Goal: Check status: Check status

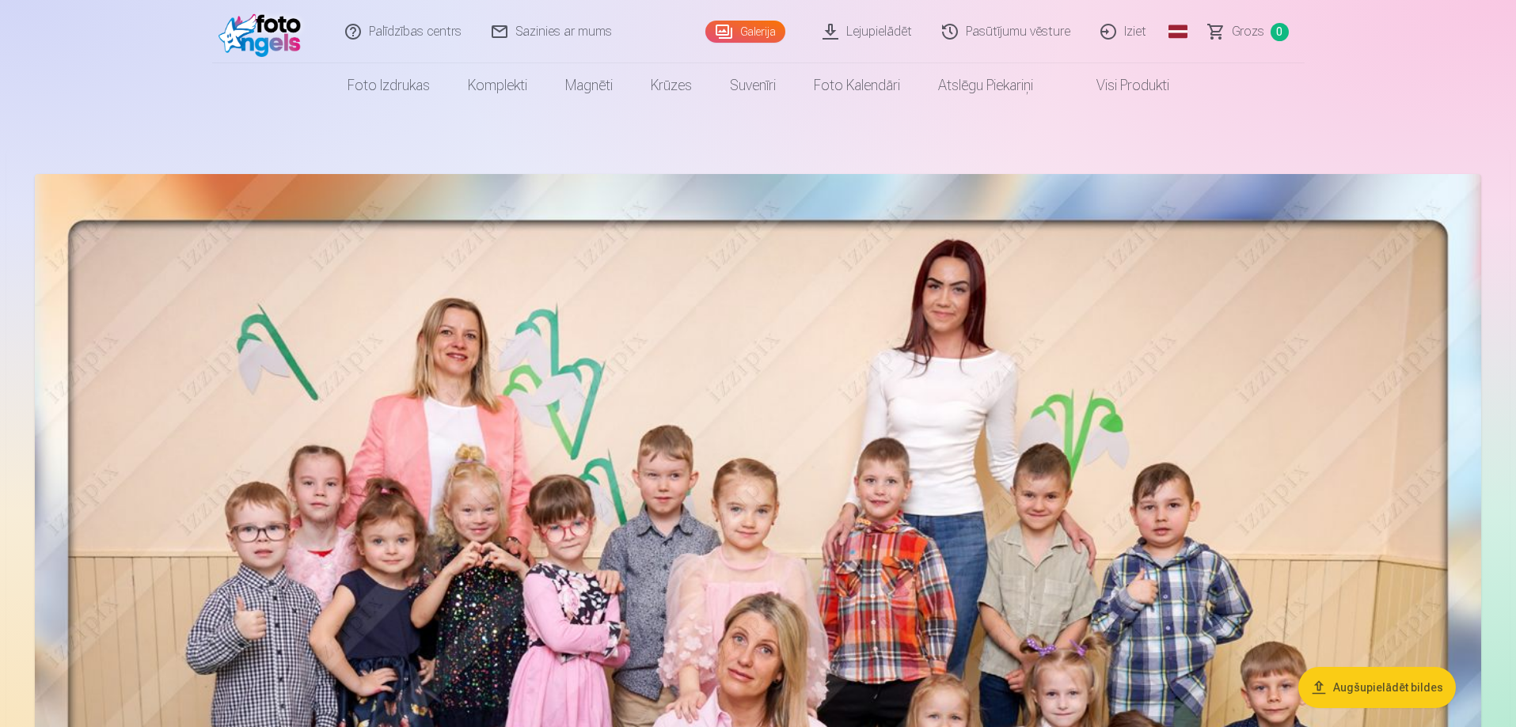
click at [990, 30] on link "Pasūtījumu vēsture" at bounding box center [1007, 31] width 158 height 63
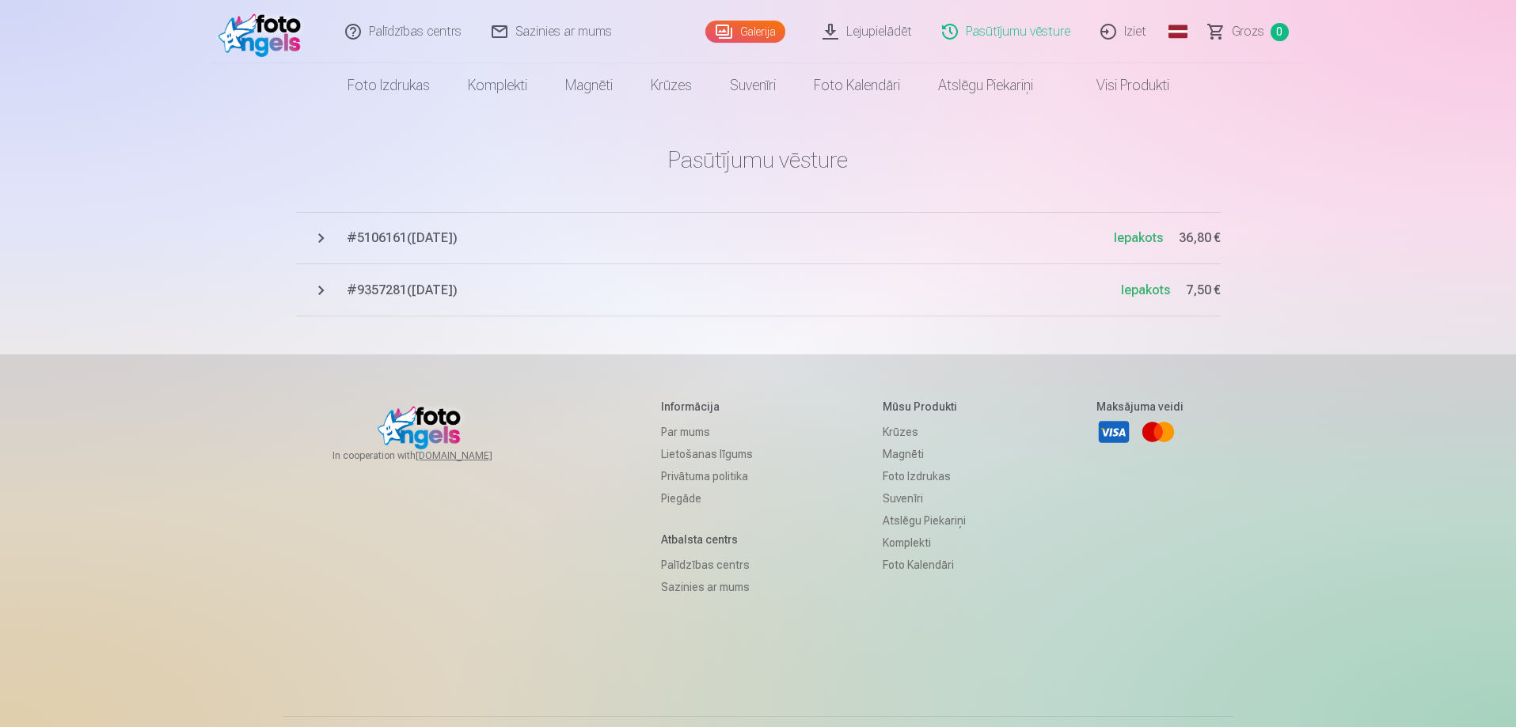
click at [399, 241] on span "# 5106161 ( [DATE] )" at bounding box center [730, 238] width 767 height 19
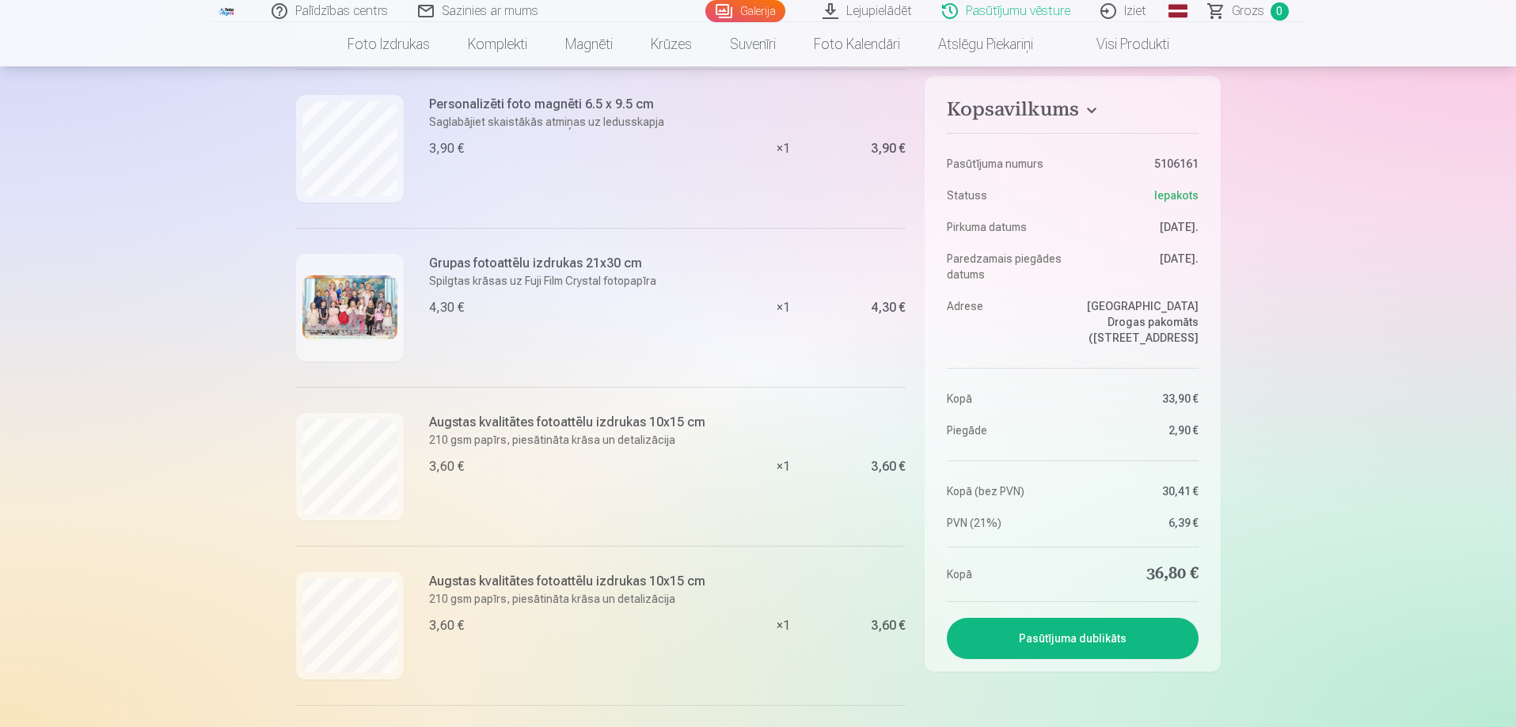
scroll to position [317, 0]
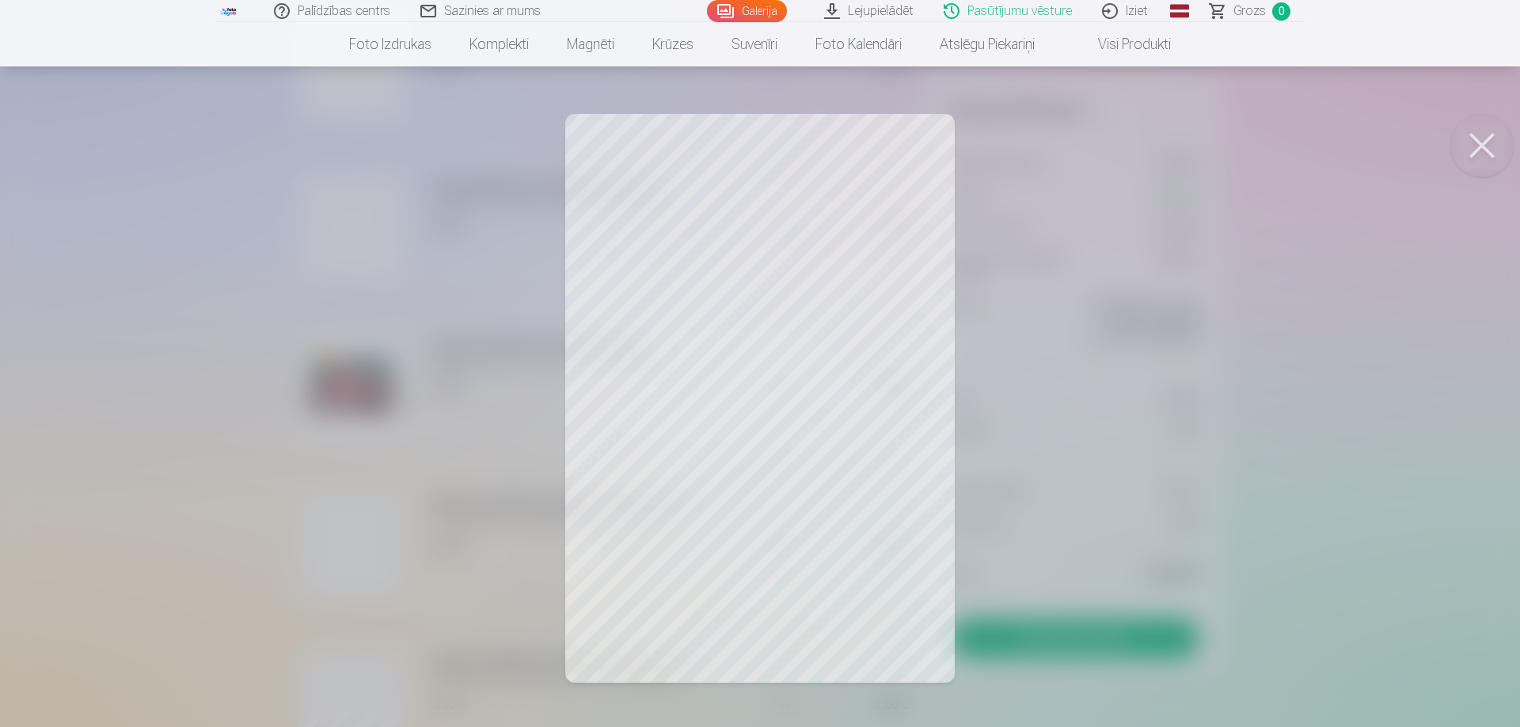
click at [1478, 142] on button at bounding box center [1481, 145] width 63 height 63
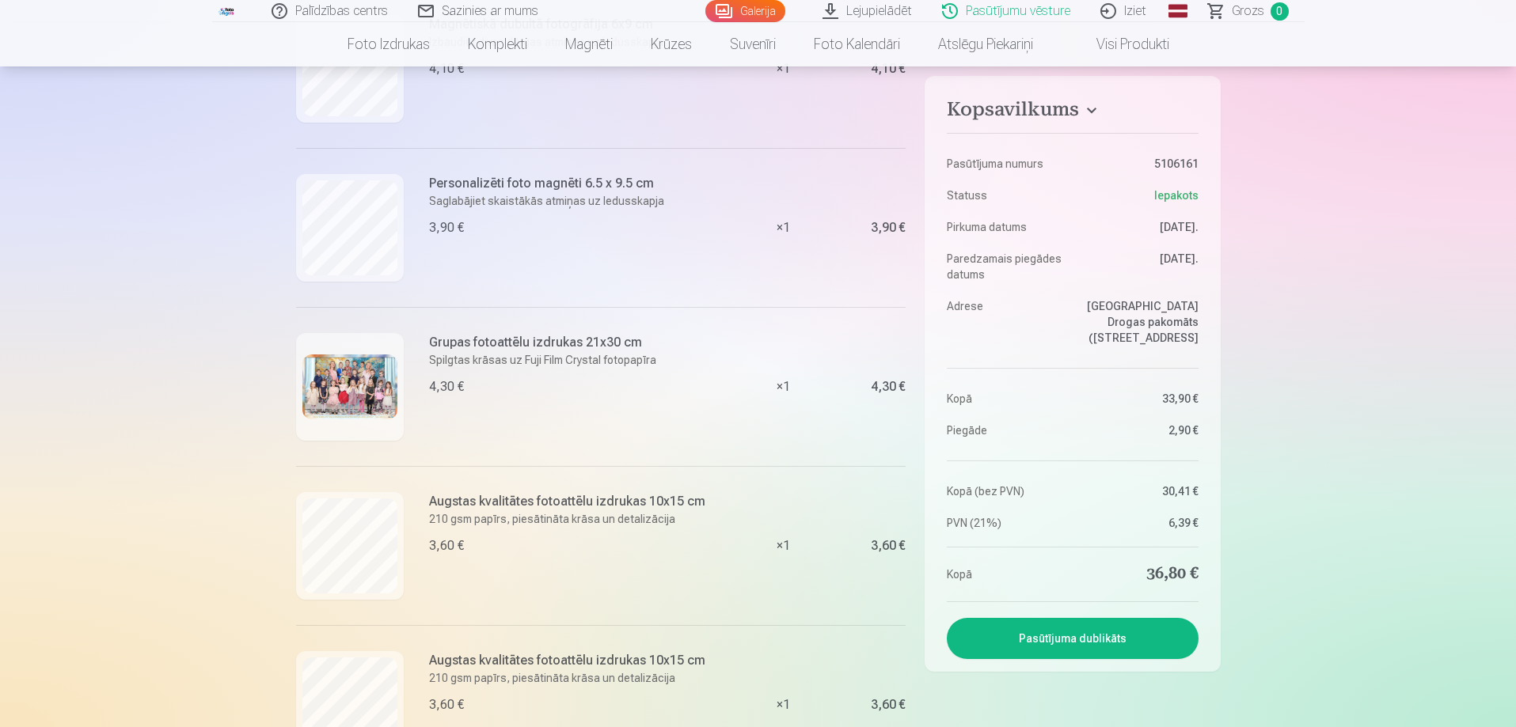
scroll to position [79, 0]
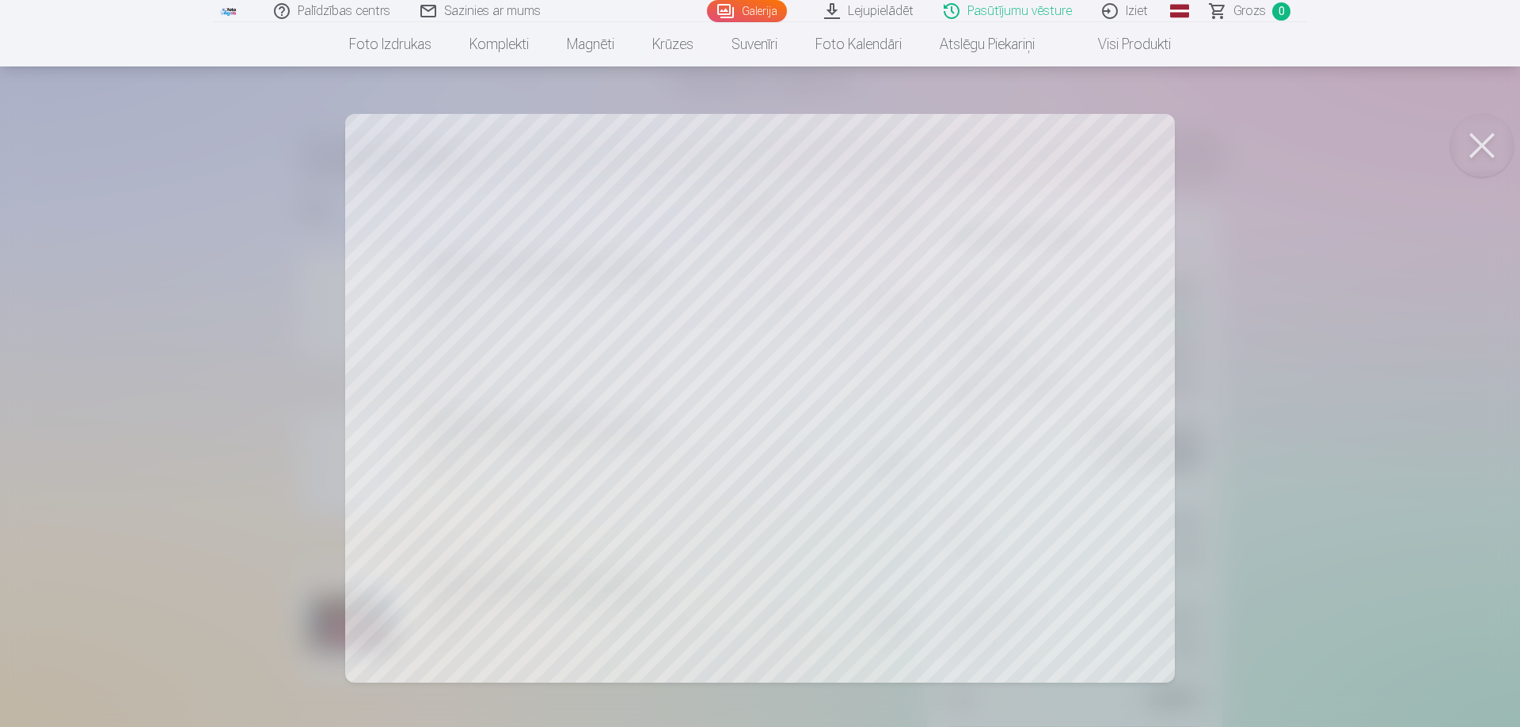
click at [1483, 145] on button at bounding box center [1481, 145] width 63 height 63
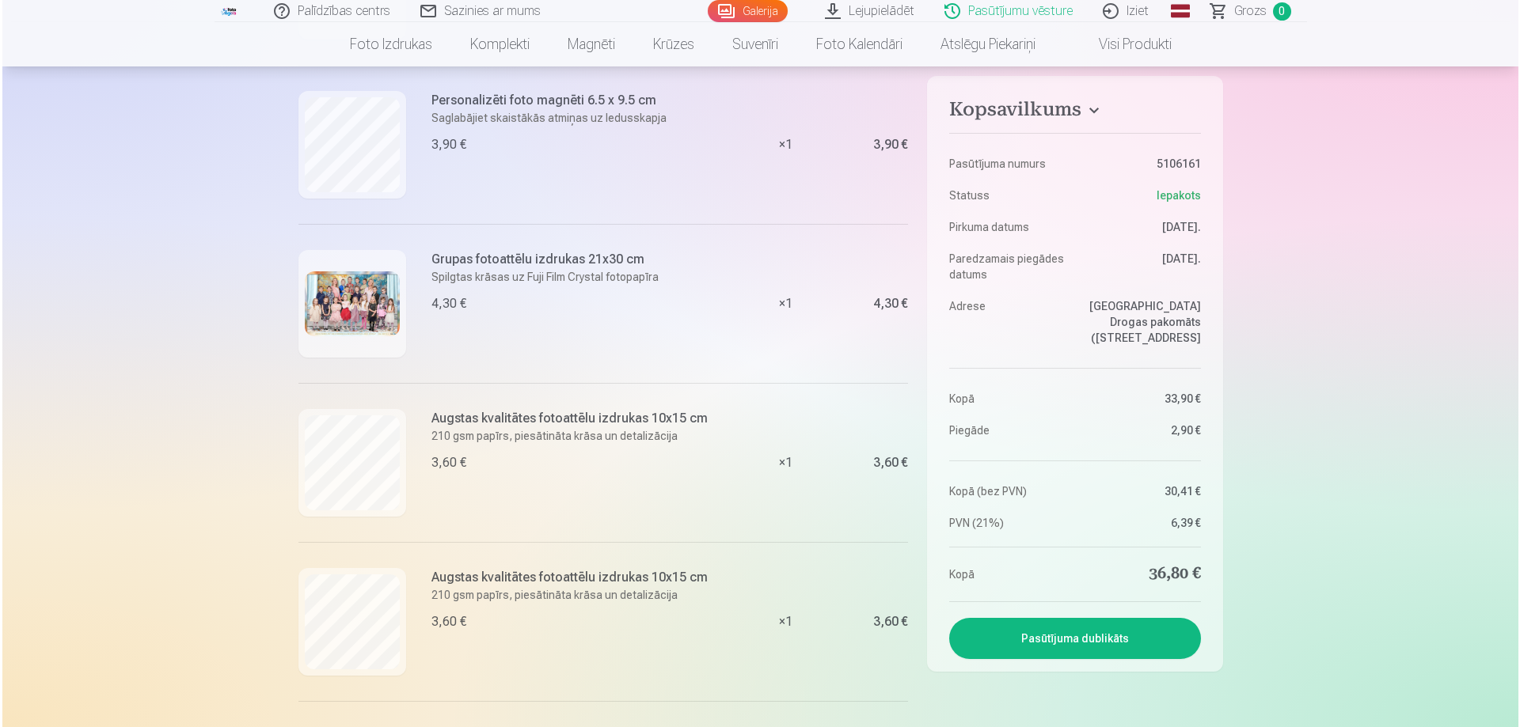
scroll to position [396, 0]
click at [370, 317] on img at bounding box center [349, 308] width 95 height 66
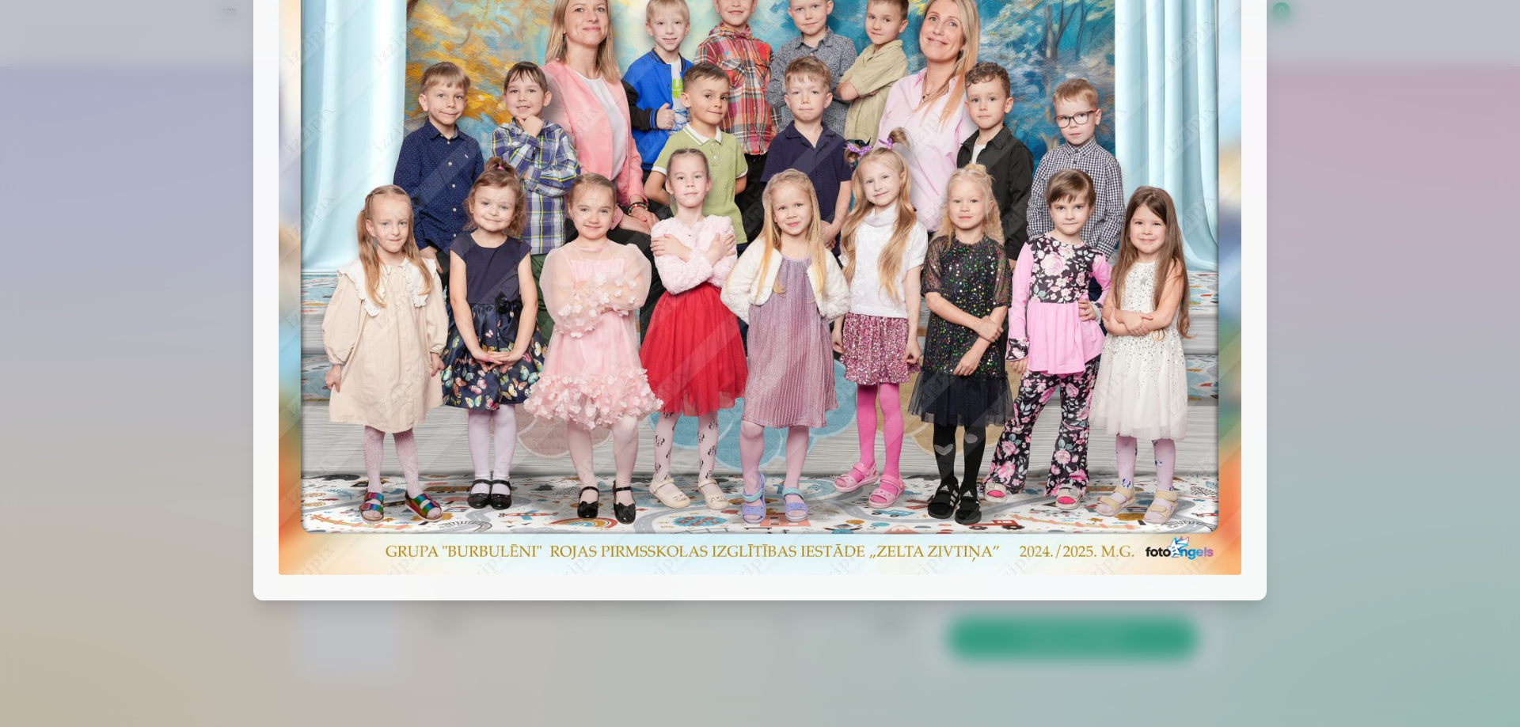
scroll to position [0, 0]
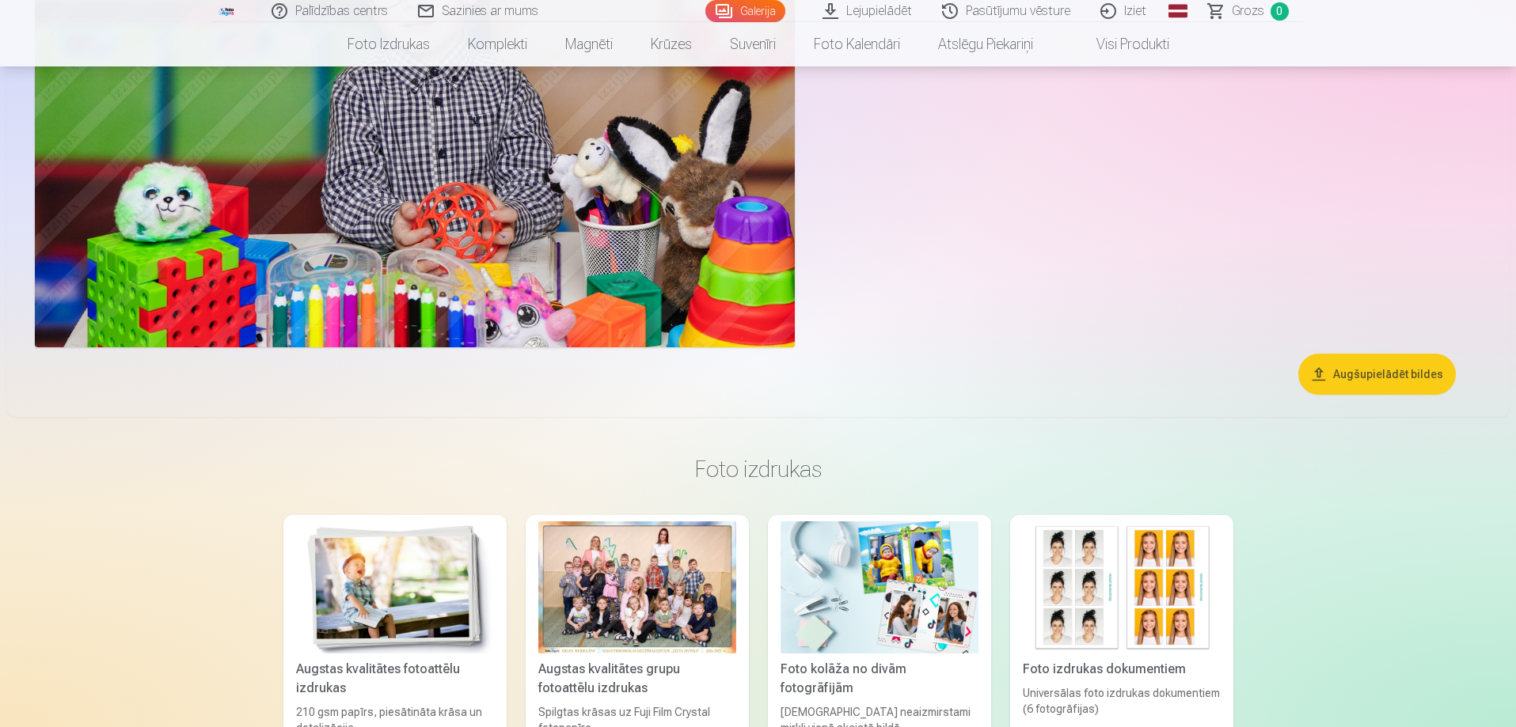
scroll to position [37041, 0]
